Goal: Navigation & Orientation: Understand site structure

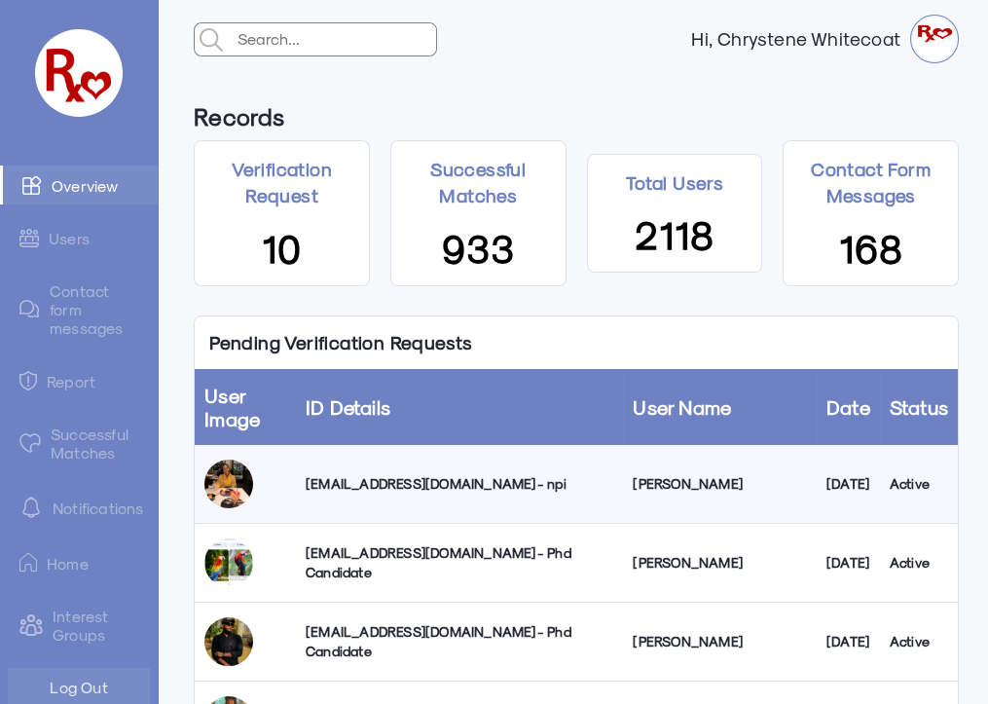
click at [92, 448] on link "Successful Matches" at bounding box center [79, 443] width 158 height 56
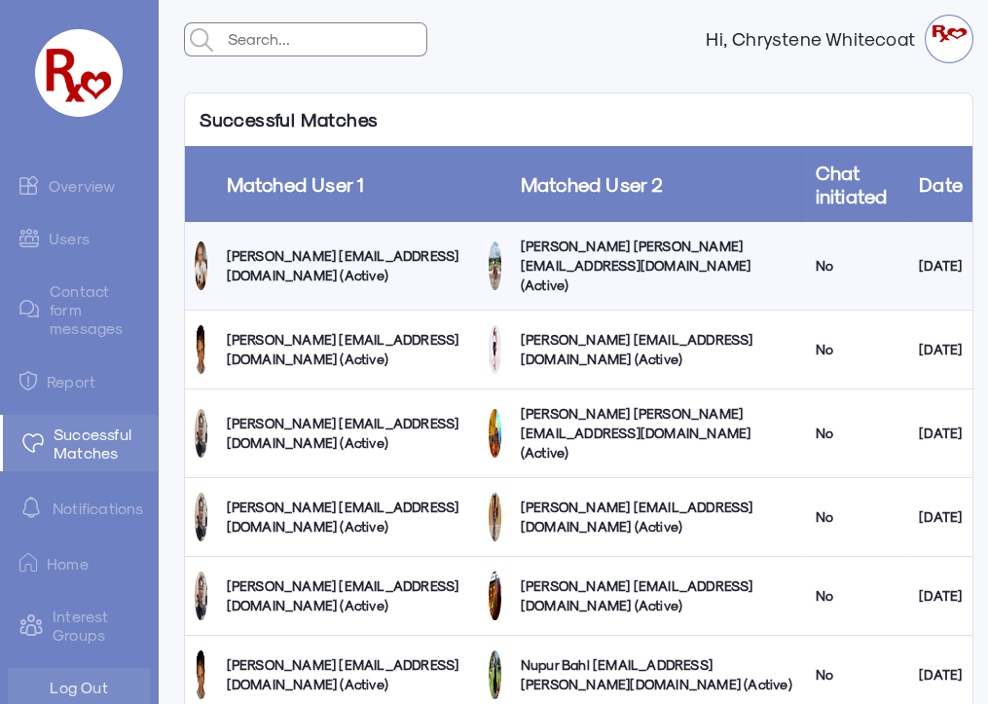
click at [68, 236] on link "Users" at bounding box center [79, 238] width 158 height 38
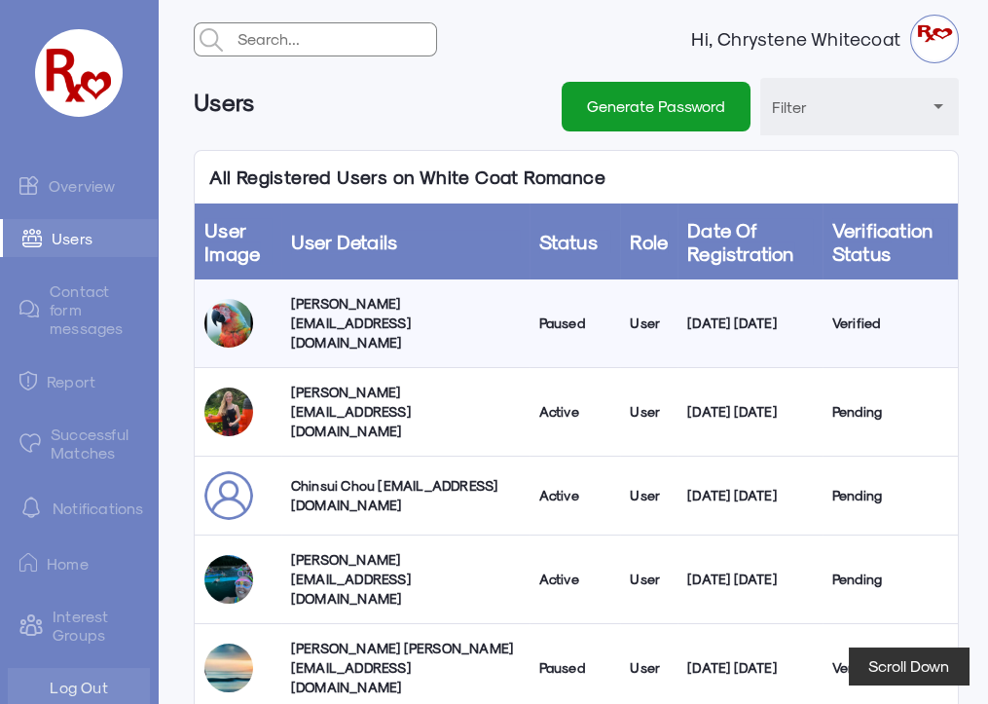
click at [82, 190] on link "Overview" at bounding box center [79, 185] width 158 height 39
